Goal: Information Seeking & Learning: Learn about a topic

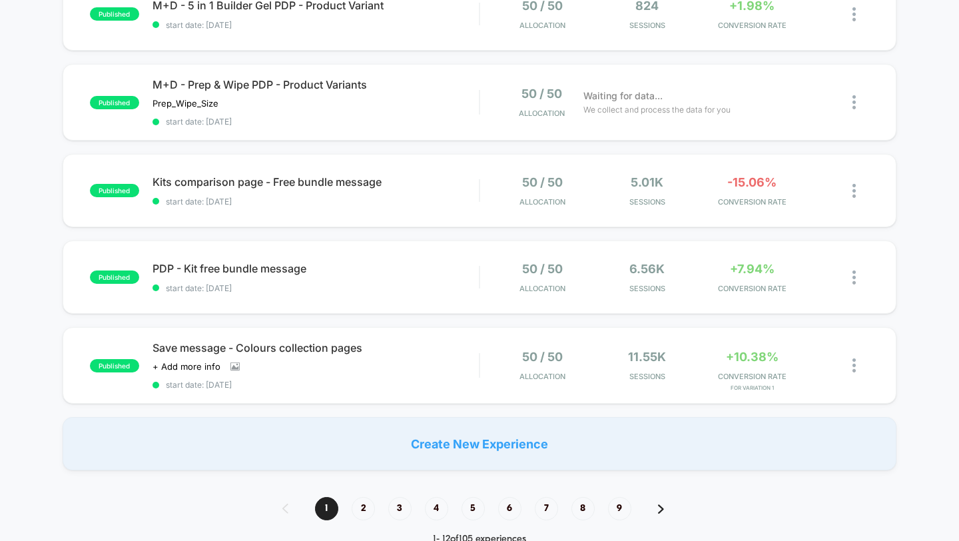
scroll to position [805, 0]
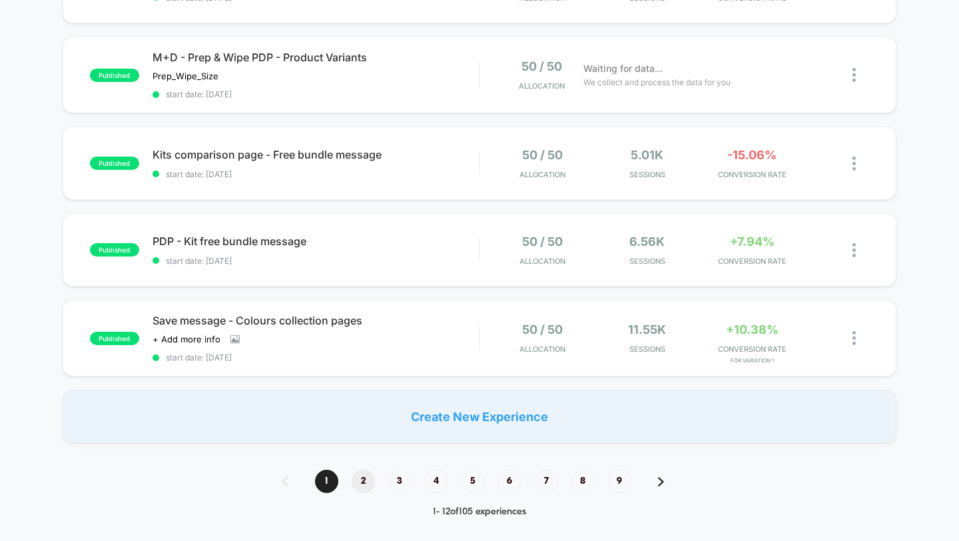
click at [364, 478] on span "2" at bounding box center [363, 481] width 23 height 23
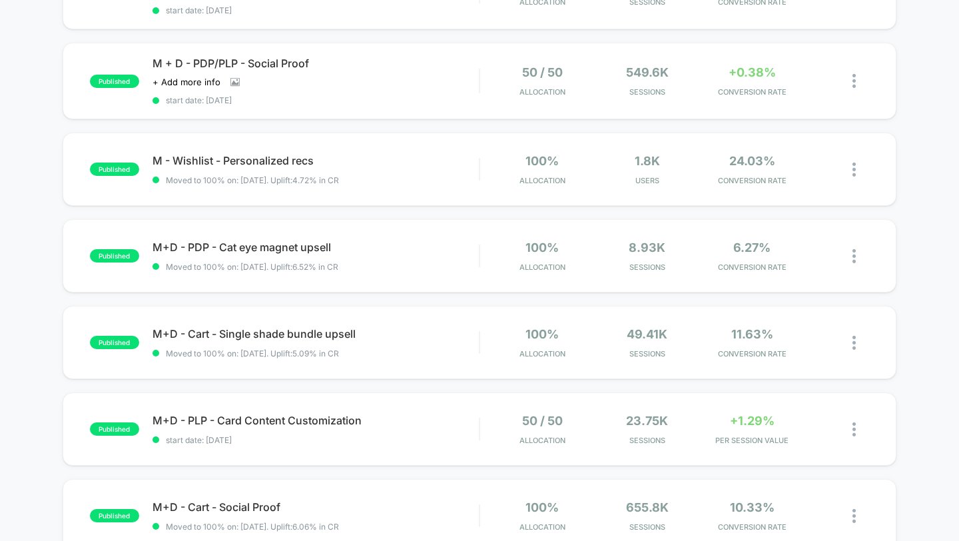
scroll to position [700, 0]
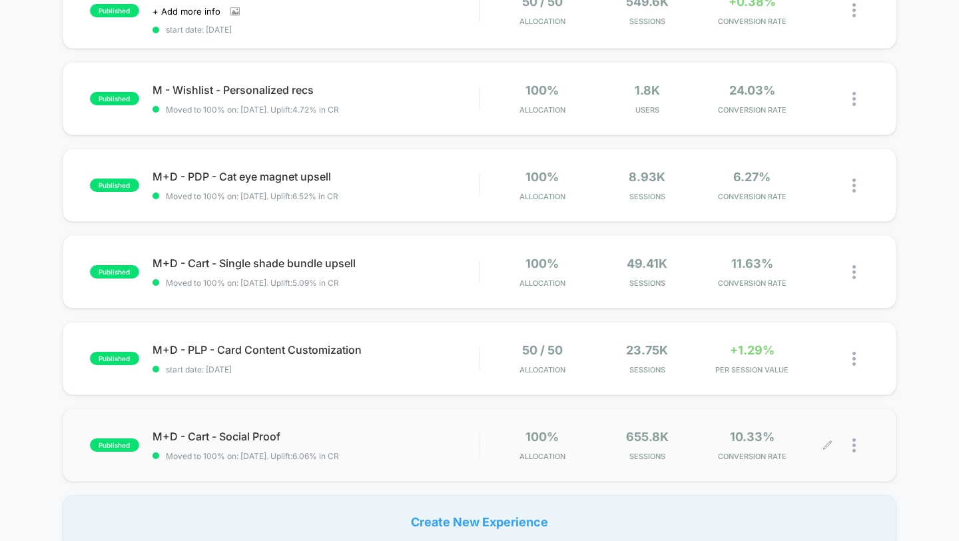
click at [851, 436] on div at bounding box center [849, 445] width 42 height 31
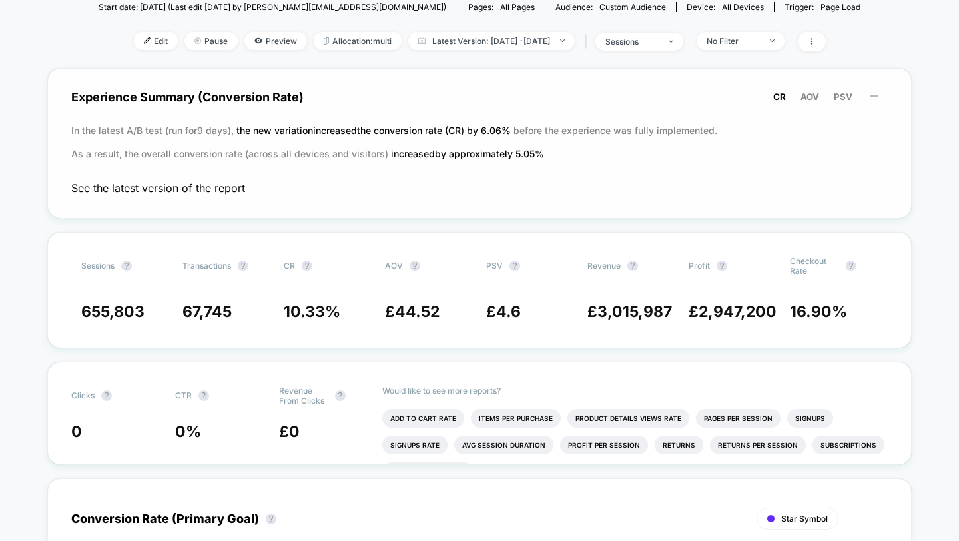
scroll to position [214, 0]
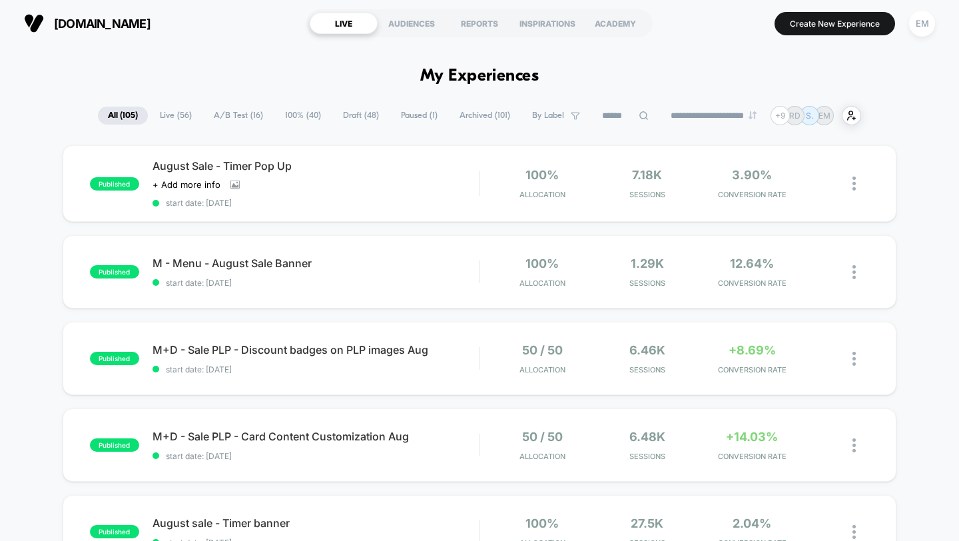
click at [229, 112] on span "A/B Test ( 16 )" at bounding box center [238, 116] width 69 height 18
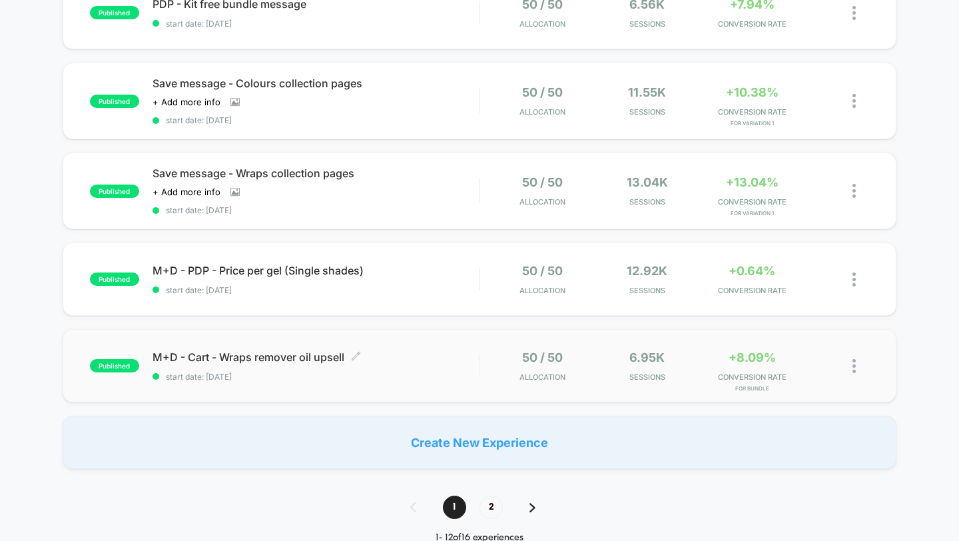
scroll to position [1061, 0]
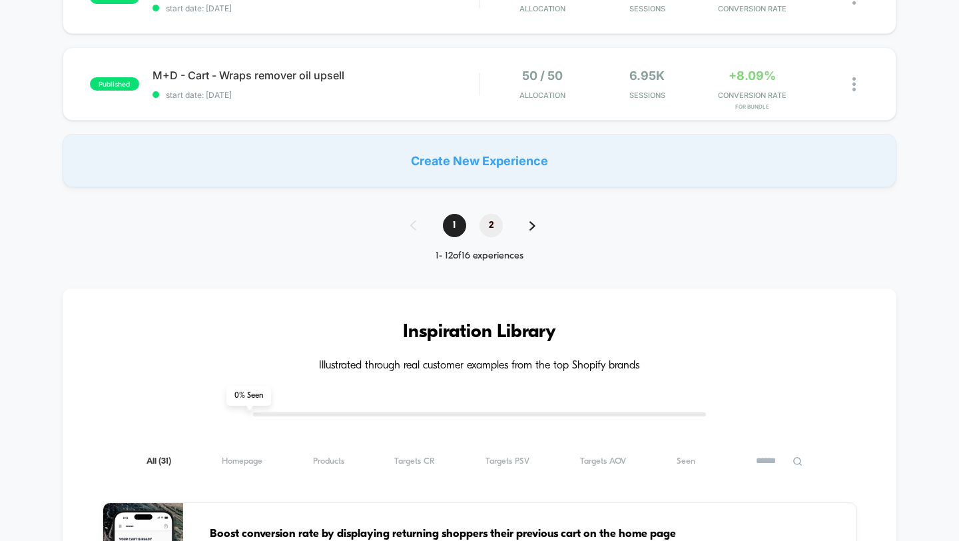
click at [491, 229] on span "2" at bounding box center [491, 225] width 23 height 23
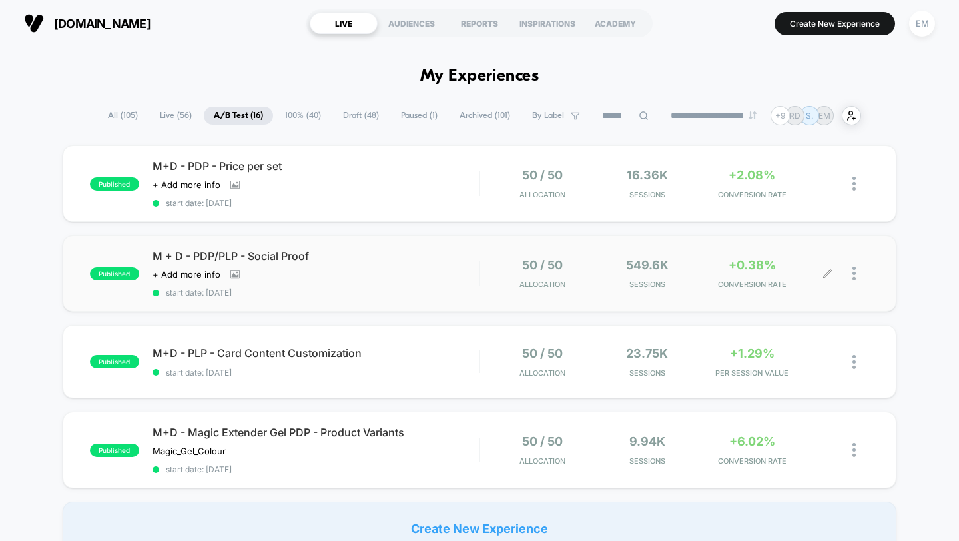
click at [848, 267] on div at bounding box center [849, 273] width 42 height 31
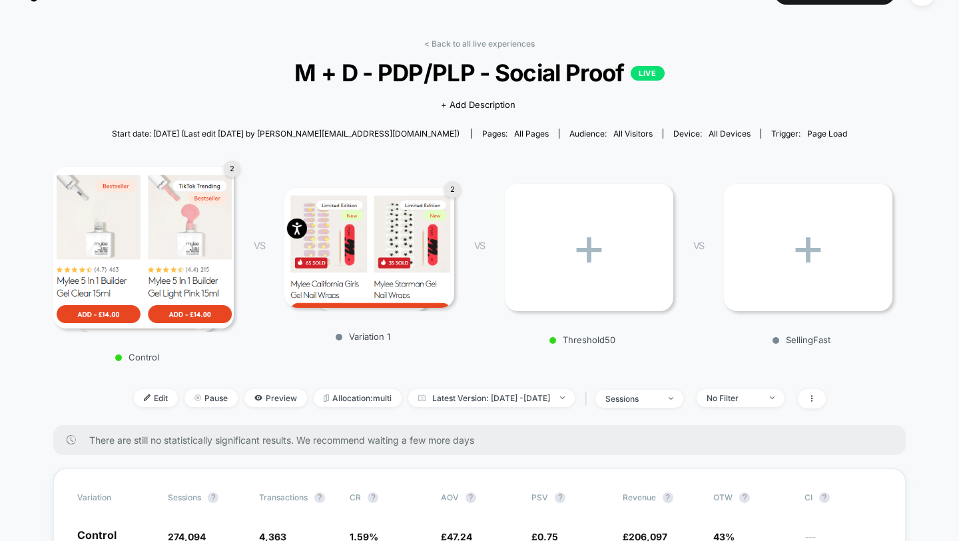
scroll to position [207, 0]
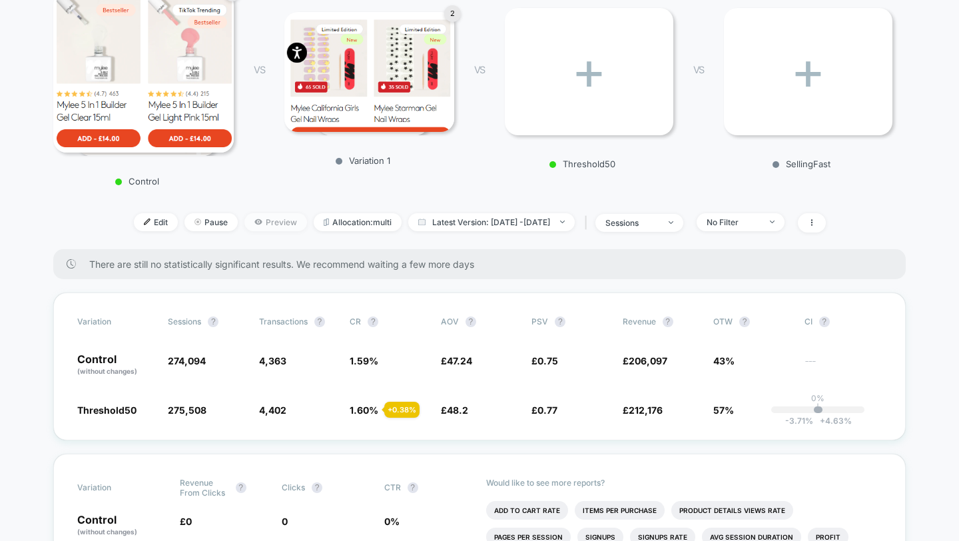
click at [247, 221] on span "Preview" at bounding box center [276, 222] width 63 height 18
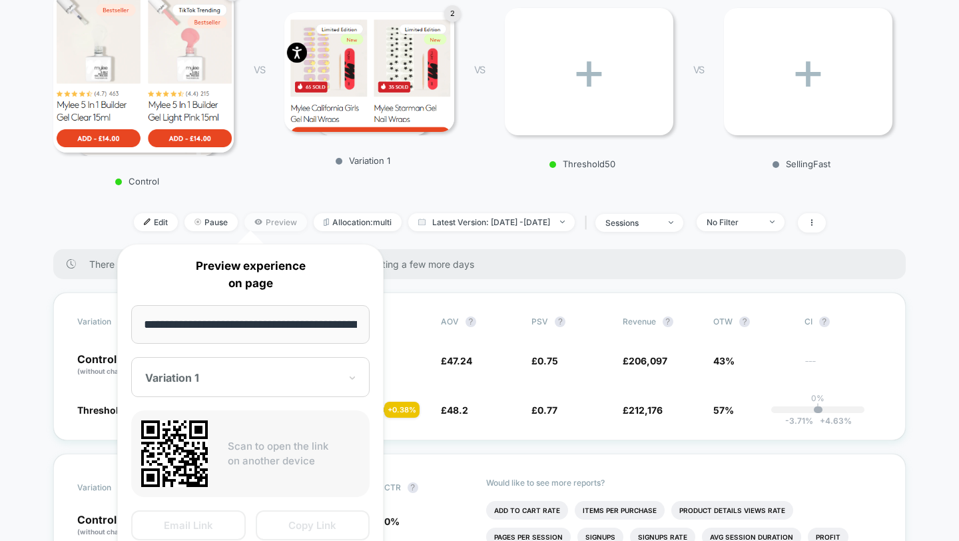
scroll to position [0, 105]
click at [223, 370] on div "Variation 1" at bounding box center [250, 378] width 239 height 40
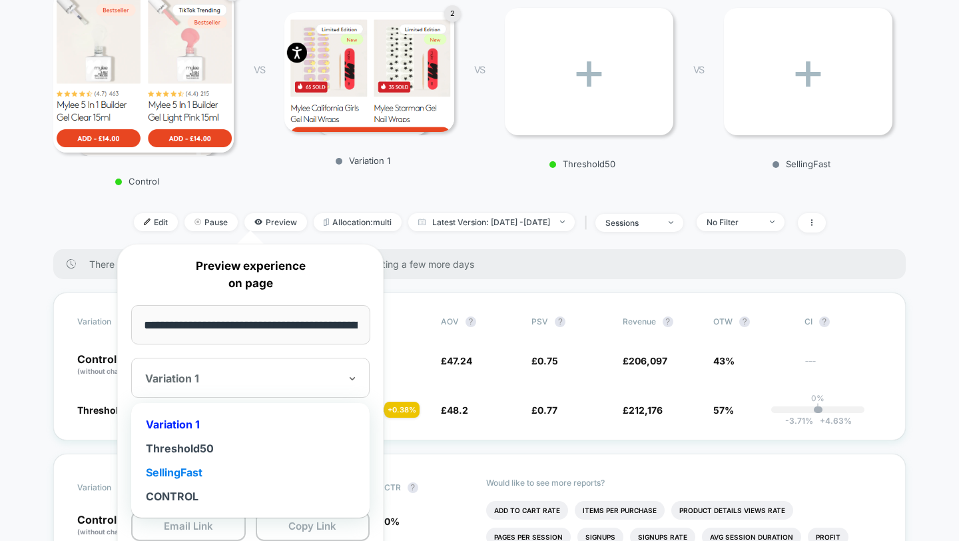
click at [195, 464] on div "SellingFast" at bounding box center [250, 472] width 225 height 24
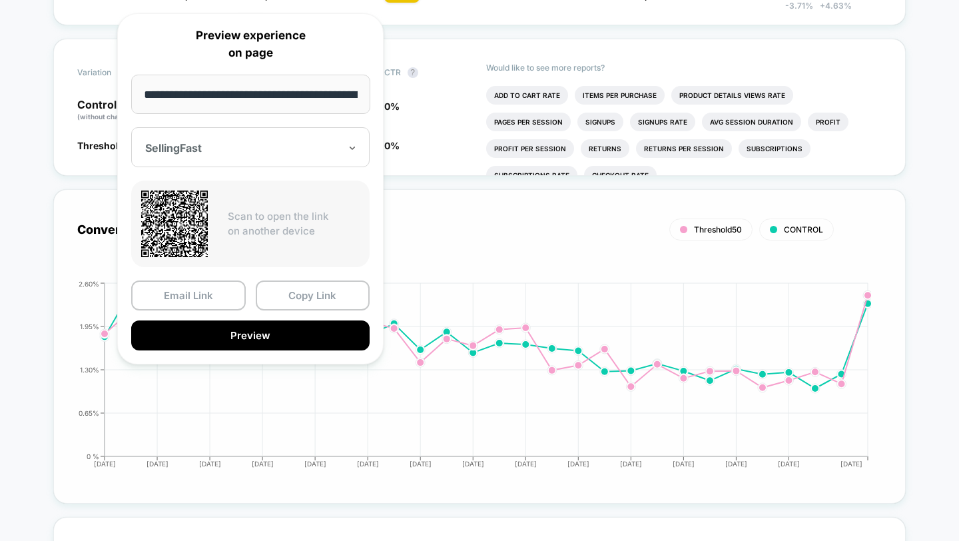
scroll to position [619, 0]
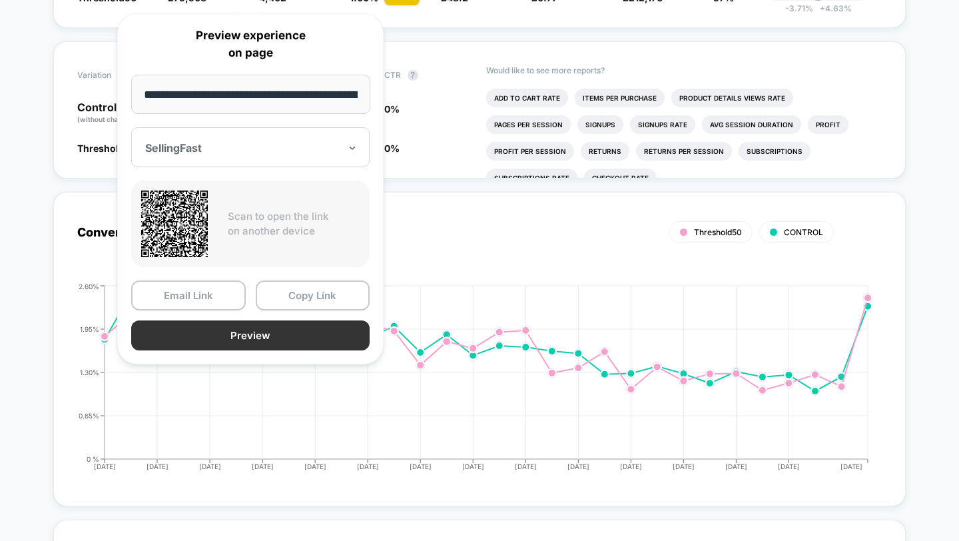
click at [238, 334] on button "Preview" at bounding box center [250, 335] width 239 height 30
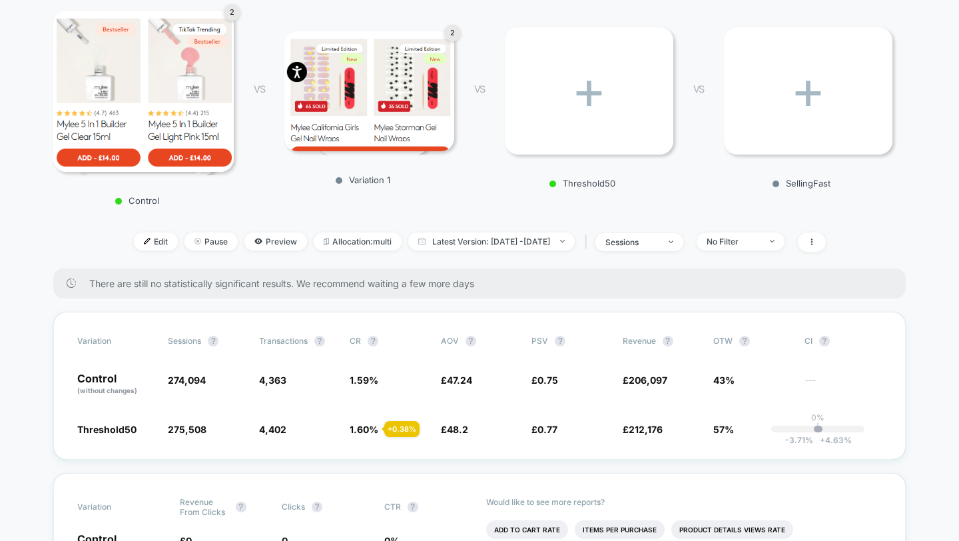
scroll to position [0, 0]
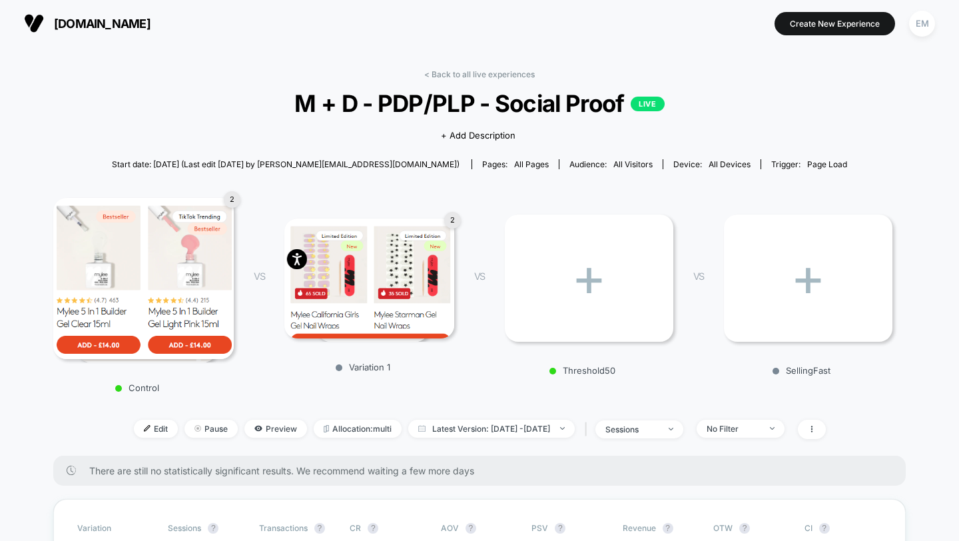
click at [26, 13] on img at bounding box center [34, 23] width 20 height 20
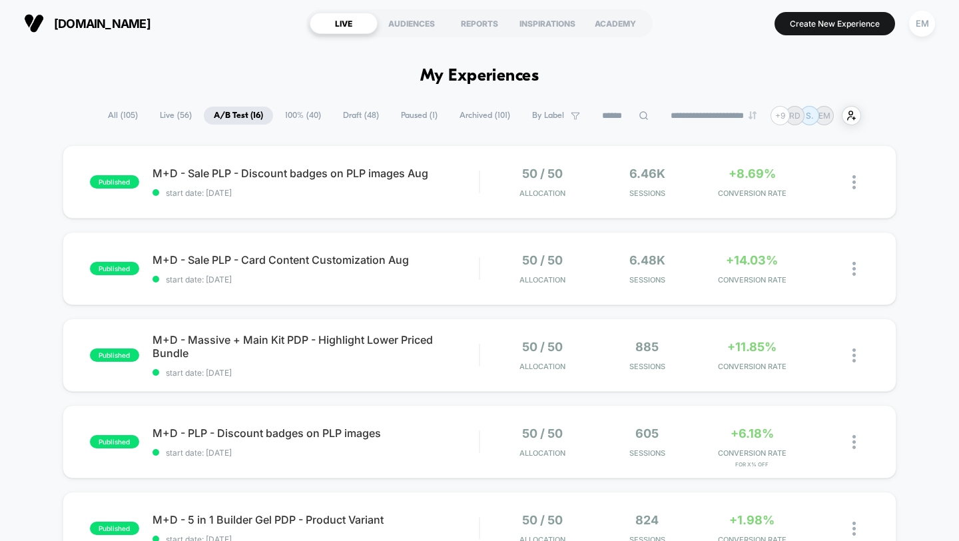
click at [133, 124] on span "All ( 105 )" at bounding box center [123, 116] width 50 height 18
